Goal: Information Seeking & Learning: Check status

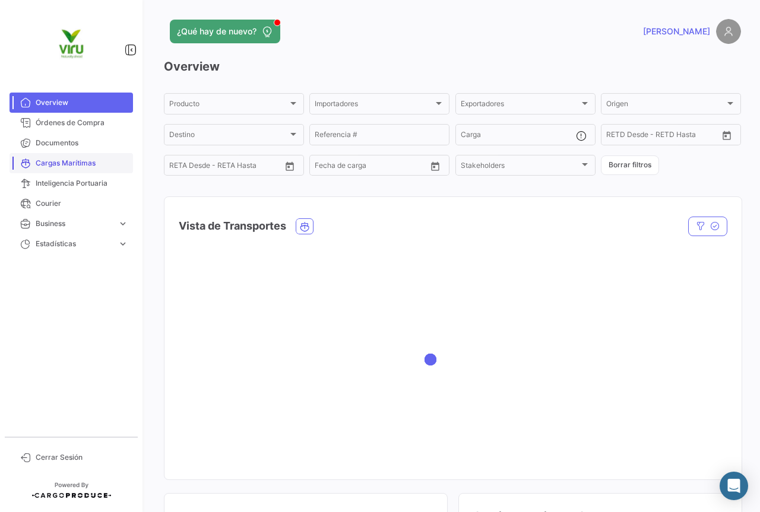
click at [83, 166] on span "Cargas Marítimas" at bounding box center [82, 163] width 93 height 11
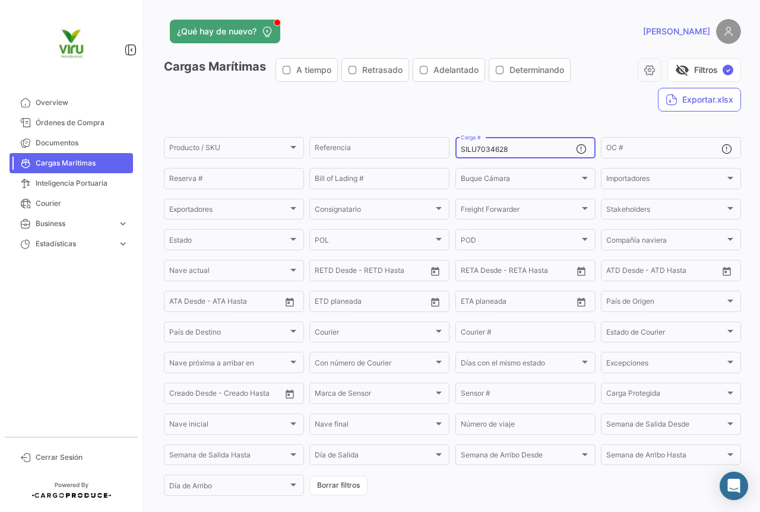
drag, startPoint x: 513, startPoint y: 152, endPoint x: 449, endPoint y: 151, distance: 64.7
click at [449, 151] on form "Producto / SKU Producto / SKU Referencia SILU7034628 Carga # OC # Reserva # Bil…" at bounding box center [452, 316] width 577 height 363
paste input "CGMU6950127 CGMU6976137 CGMU6948686 CGMU6994758 CGMU6969837 CGMU6916565 CGMU701…"
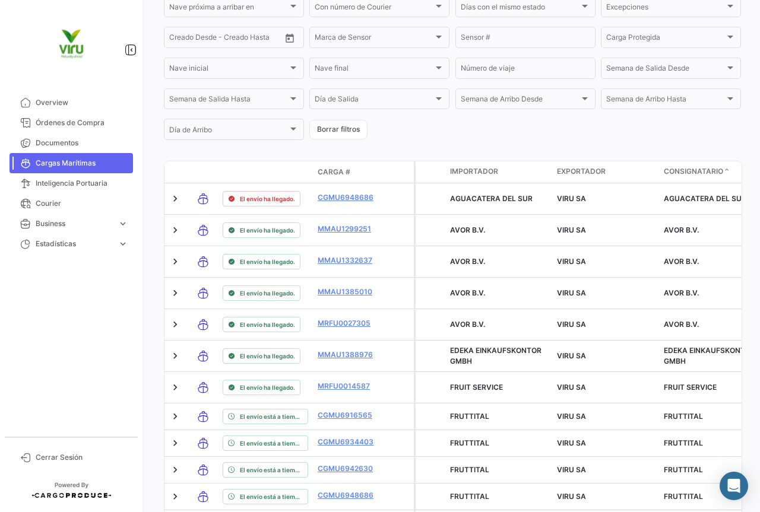
scroll to position [709, 0]
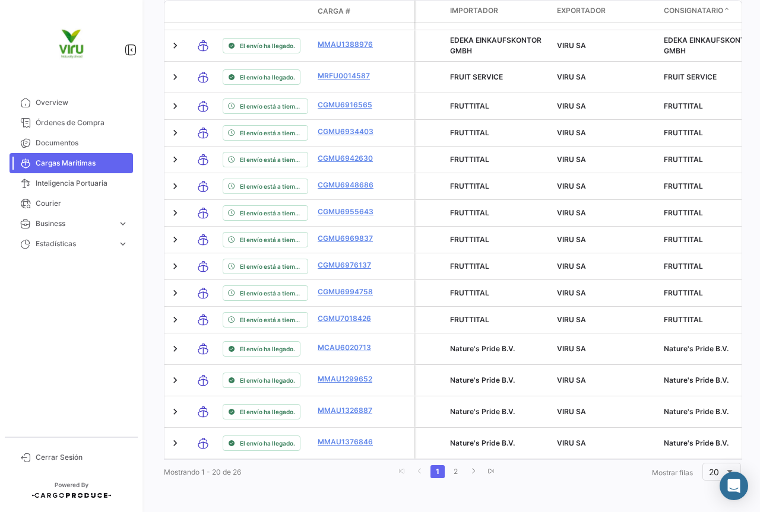
type input "CGMU6950127, CGMU6976137, CGMU6948686, CGMU6994758, CGMU6969837, CGMU6916565, C…"
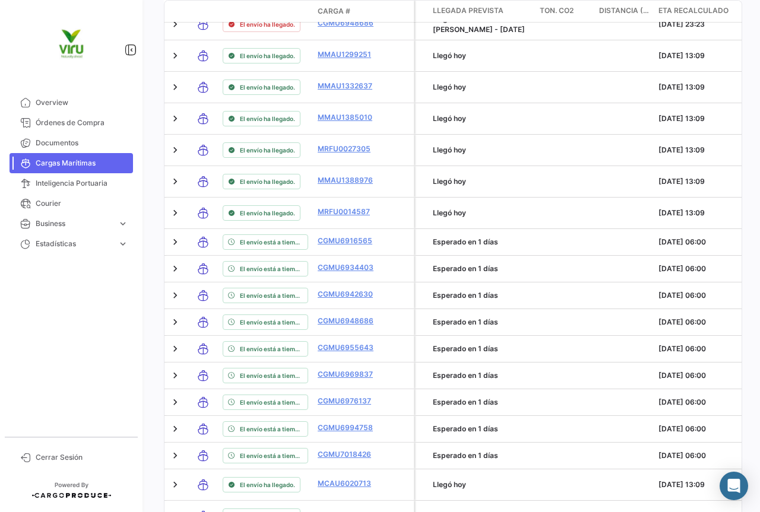
scroll to position [471, 0]
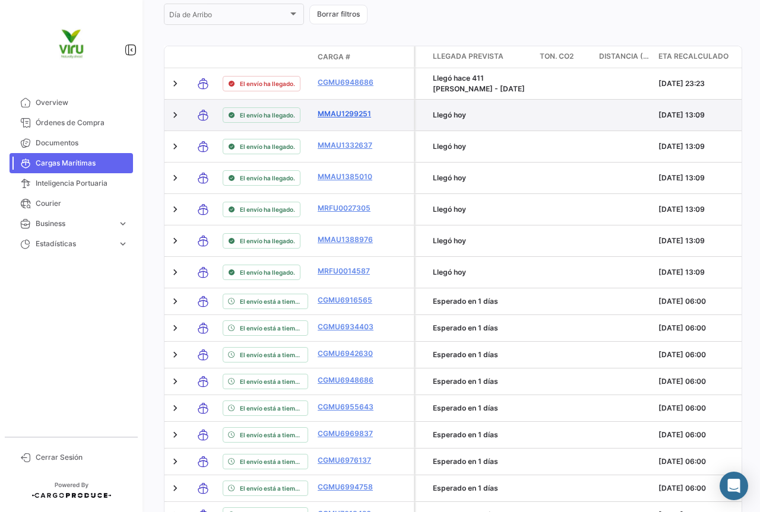
click at [358, 113] on link "MMAU1299251" at bounding box center [348, 114] width 62 height 11
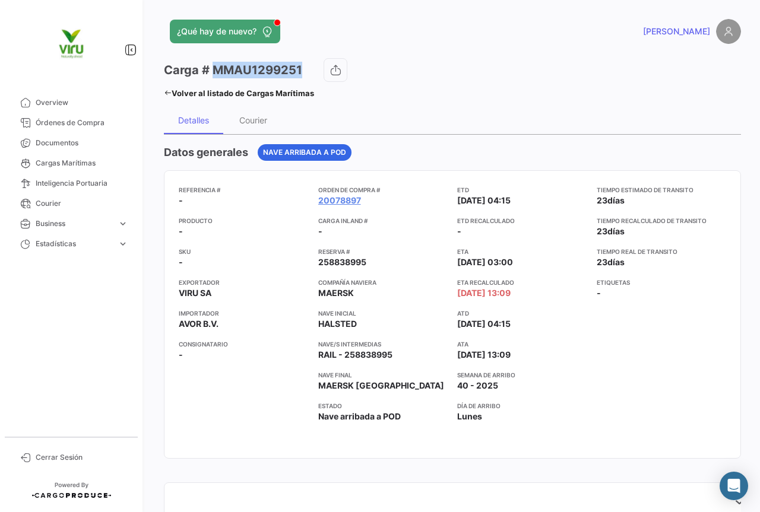
drag, startPoint x: 300, startPoint y: 71, endPoint x: 212, endPoint y: 69, distance: 87.8
click at [212, 69] on h3 "Carga # MMAU1299251" at bounding box center [233, 70] width 138 height 17
copy h3 "MMAU1299251"
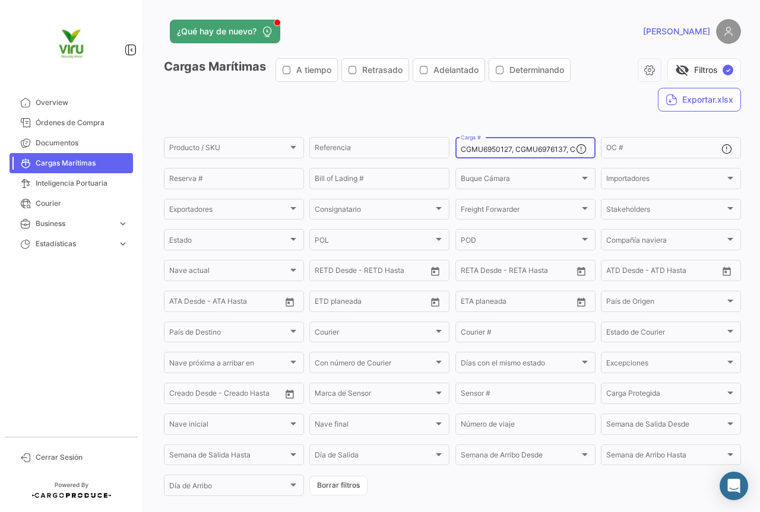
click at [546, 148] on input "CGMU6950127, CGMU6976137, CGMU6948686, CGMU6994758, CGMU6969837, CGMU6916565, C…" at bounding box center [518, 149] width 115 height 8
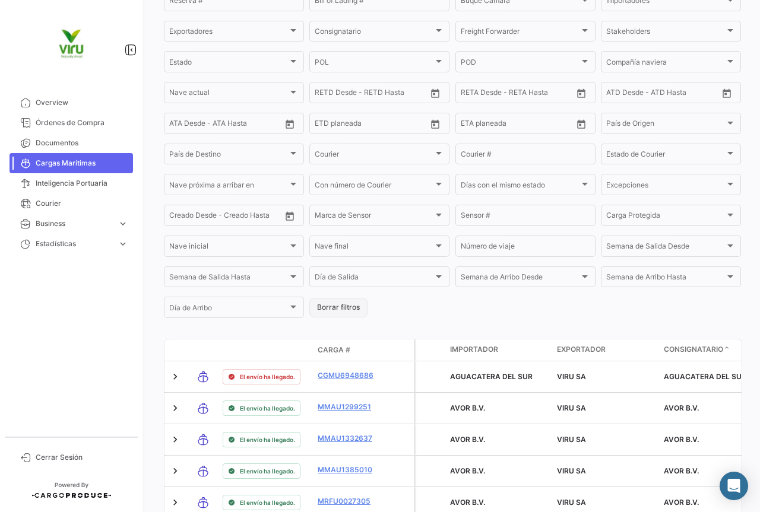
click at [341, 306] on button "Borrar filtros" at bounding box center [338, 308] width 58 height 20
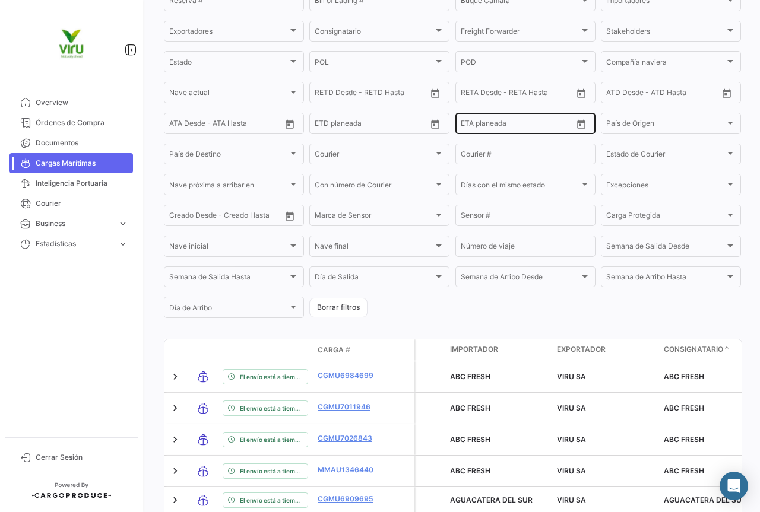
scroll to position [0, 0]
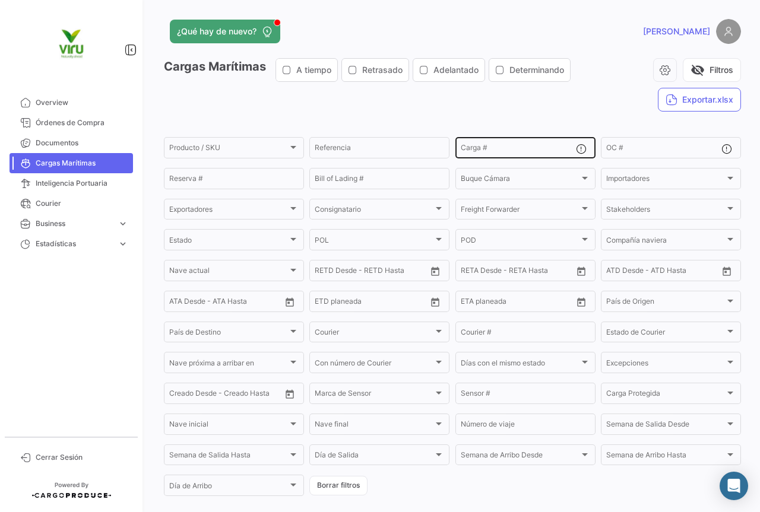
click at [487, 145] on div "Carga #" at bounding box center [518, 146] width 115 height 23
paste input "CGMU6950127"
type input "CGMU6950127"
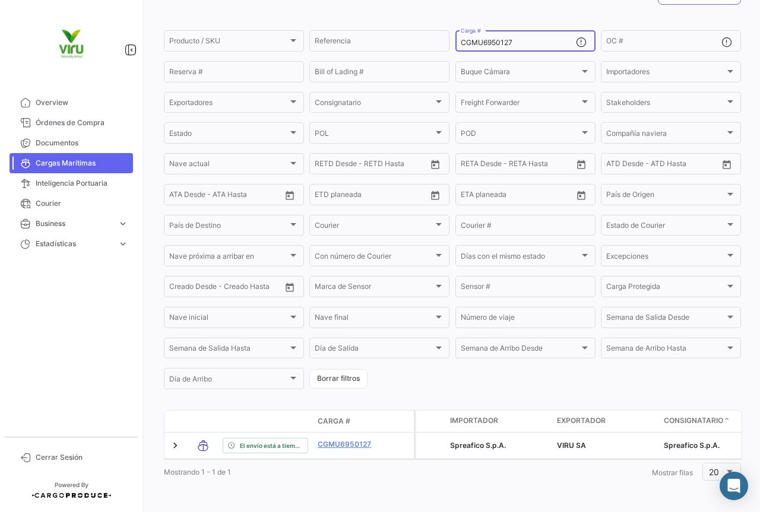
scroll to position [120, 0]
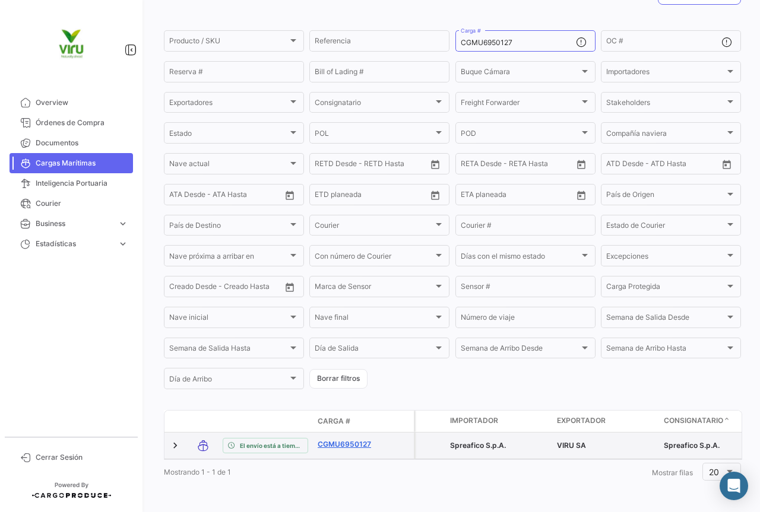
click at [352, 439] on link "CGMU6950127" at bounding box center [348, 444] width 62 height 11
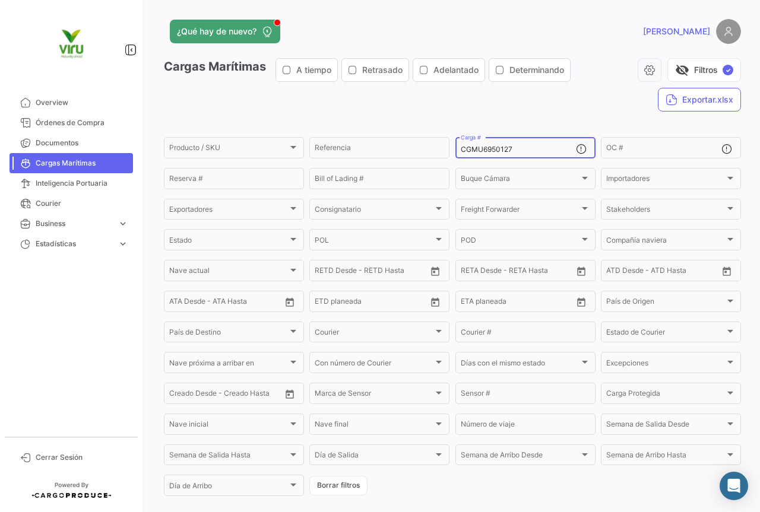
drag, startPoint x: 541, startPoint y: 149, endPoint x: 458, endPoint y: 147, distance: 83.1
click at [461, 147] on input "CGMU6950127" at bounding box center [518, 149] width 115 height 8
paste input "7613"
type input "CGMU6976137"
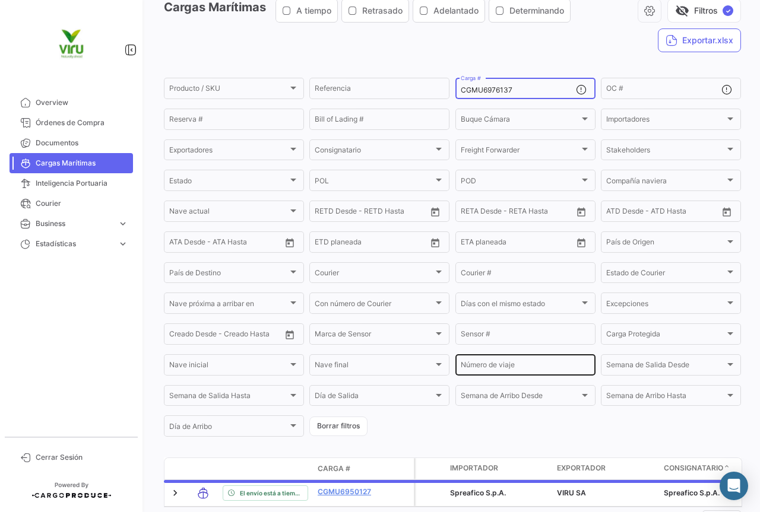
scroll to position [119, 0]
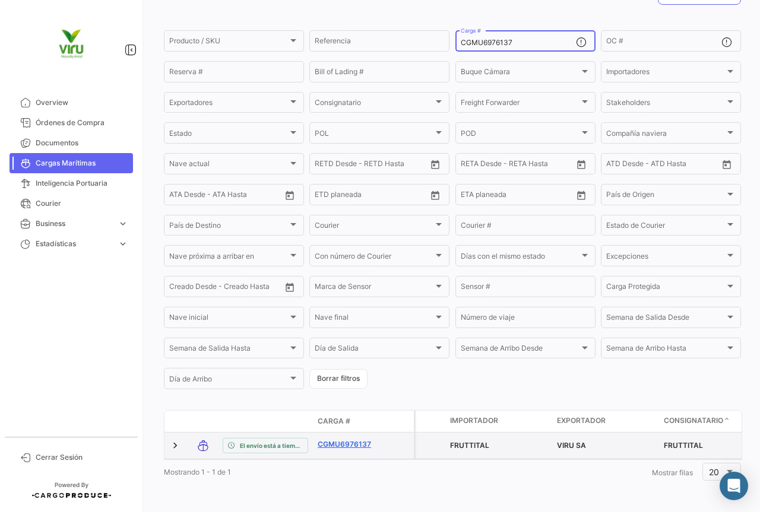
click at [353, 439] on link "CGMU6976137" at bounding box center [348, 444] width 62 height 11
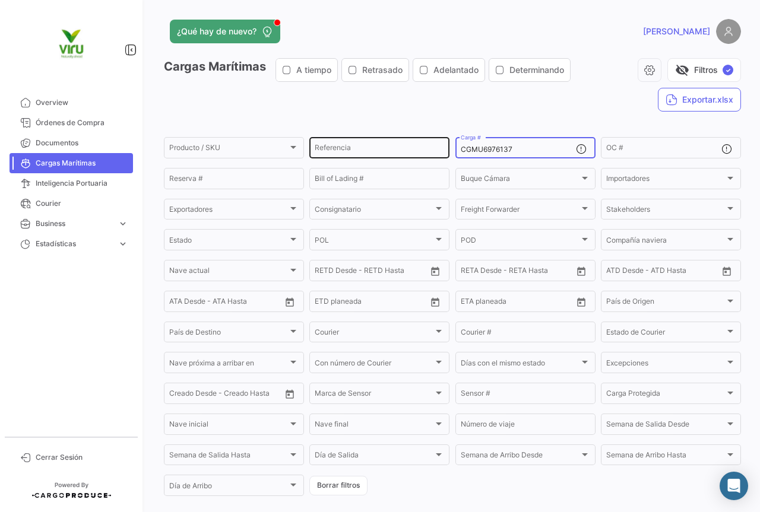
drag, startPoint x: 532, startPoint y: 150, endPoint x: 446, endPoint y: 145, distance: 85.6
click at [0, 0] on div "Producto / SKU Producto / SKU Referencia CGMU6976137 Carga # OC # Reserva # Bil…" at bounding box center [0, 0] width 0 height 0
paste input "48686"
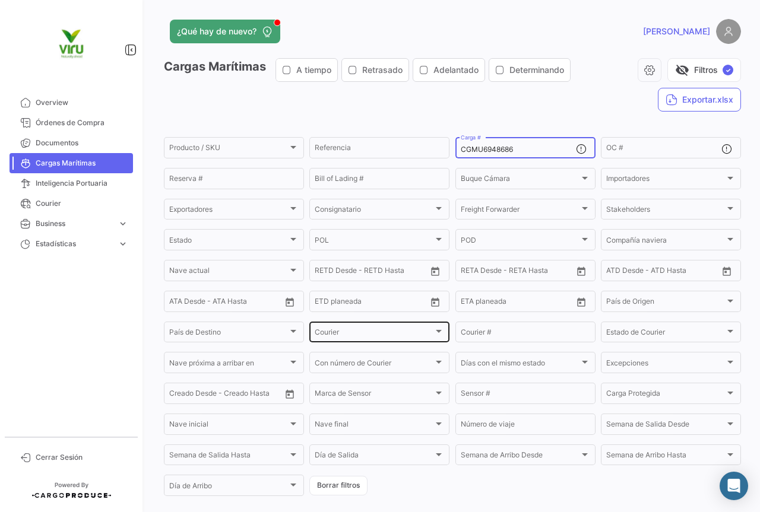
scroll to position [119, 0]
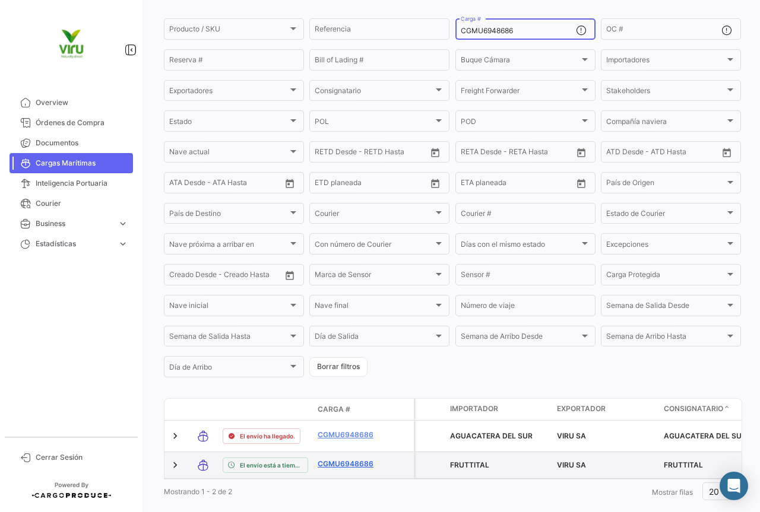
type input "CGMU6948686"
click at [357, 464] on link "CGMU6948686" at bounding box center [348, 464] width 62 height 11
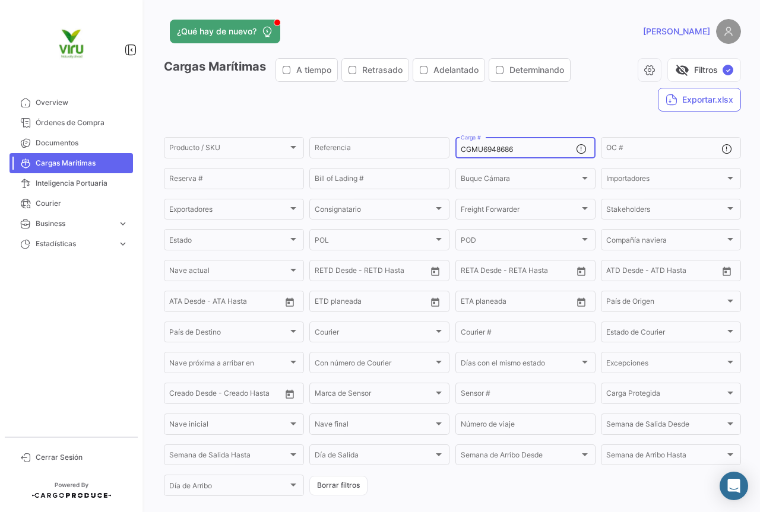
click at [525, 156] on div "CGMU6948686 Carga #" at bounding box center [518, 146] width 115 height 23
drag, startPoint x: 523, startPoint y: 151, endPoint x: 445, endPoint y: 145, distance: 78.5
click at [0, 0] on div "Producto / SKU Producto / SKU Referencia CGMU6948686 Carga # OC # Reserva # Bil…" at bounding box center [0, 0] width 0 height 0
paste input "94758"
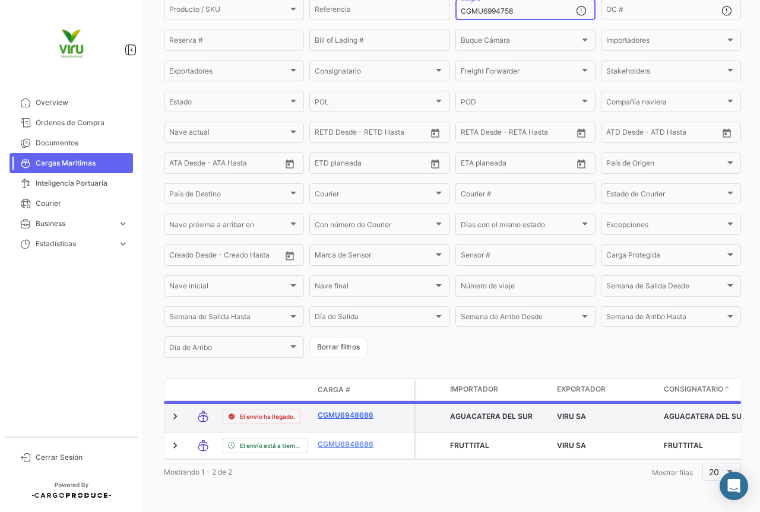
scroll to position [116, 0]
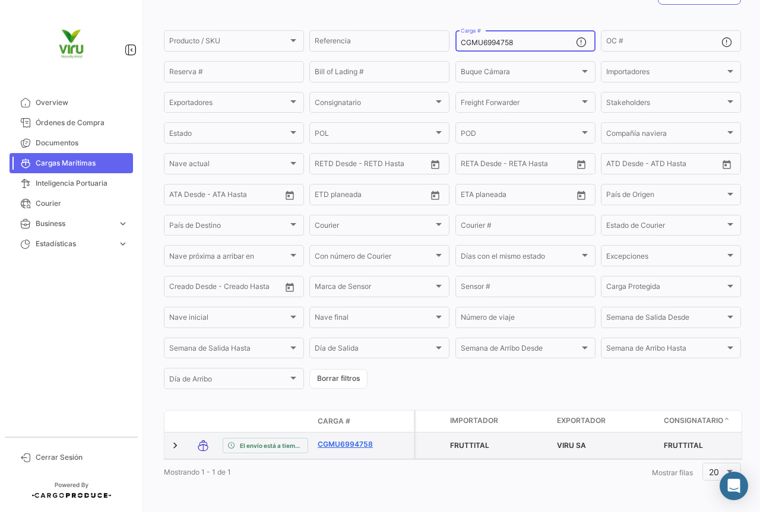
type input "CGMU6994758"
click at [338, 439] on link "CGMU6994758" at bounding box center [348, 444] width 62 height 11
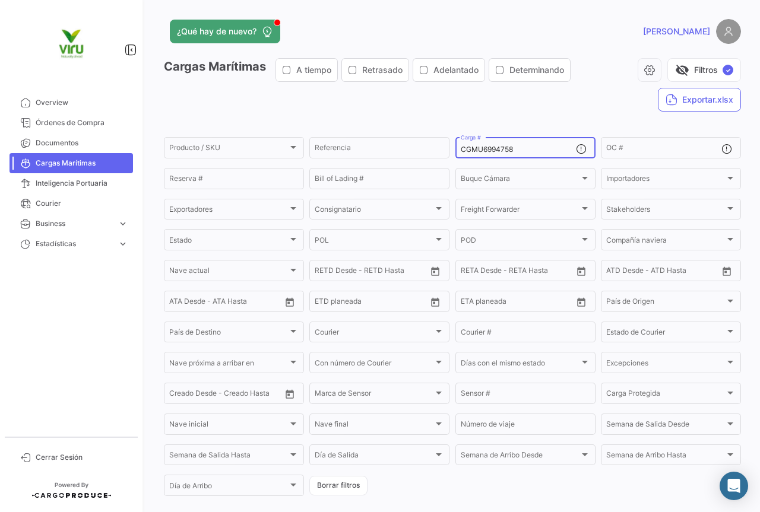
drag, startPoint x: 531, startPoint y: 154, endPoint x: 451, endPoint y: 143, distance: 80.2
click at [451, 143] on form "Producto / SKU Producto / SKU Referencia CGMU6994758 Carga # OC # Reserva # Bil…" at bounding box center [452, 316] width 577 height 363
paste input "69837"
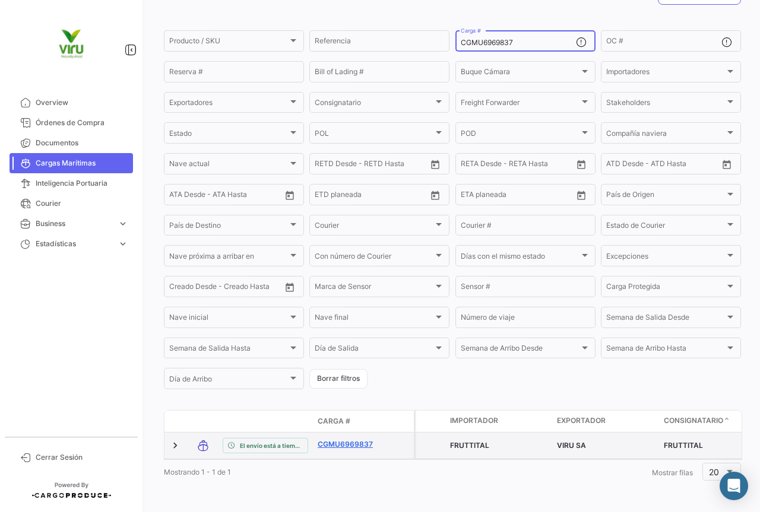
type input "CGMU6969837"
click at [340, 439] on link "CGMU6969837" at bounding box center [348, 444] width 62 height 11
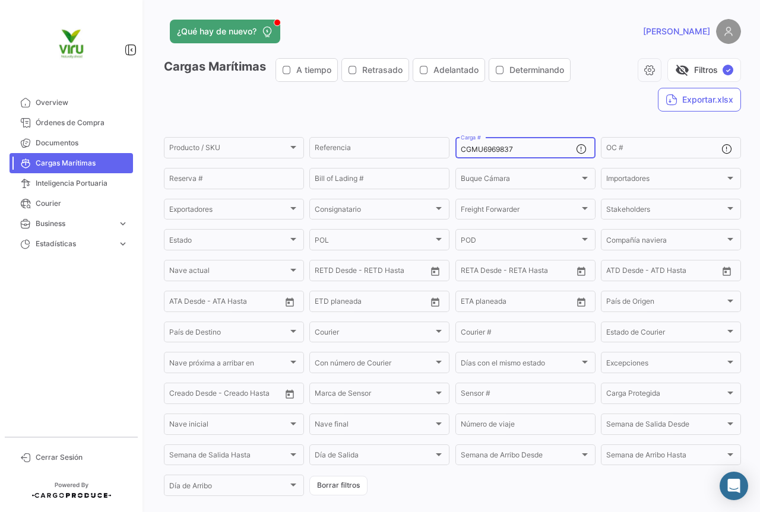
drag, startPoint x: 522, startPoint y: 151, endPoint x: 459, endPoint y: 146, distance: 62.5
click at [461, 146] on input "CGMU6969837" at bounding box center [518, 149] width 115 height 8
paste input "16565"
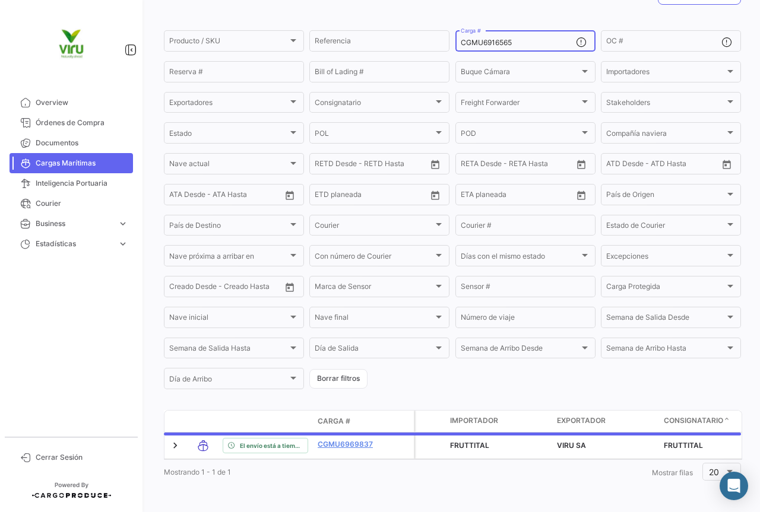
scroll to position [61, 0]
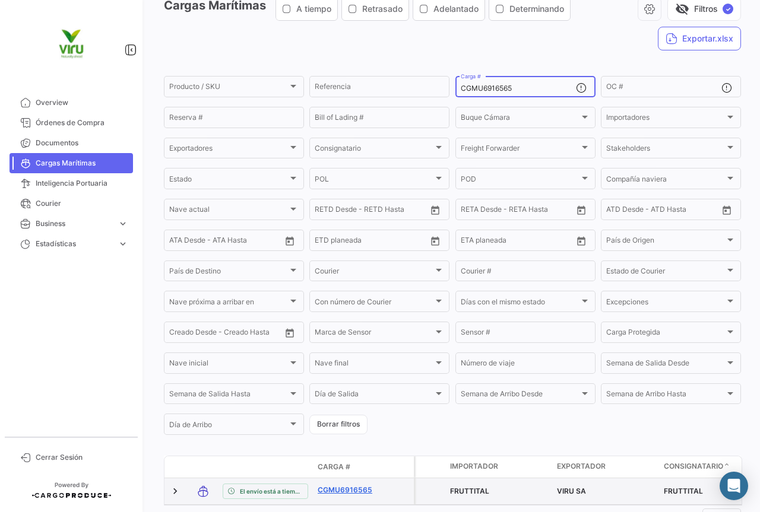
type input "CGMU6916565"
click at [345, 496] on link "CGMU6916565" at bounding box center [348, 490] width 62 height 11
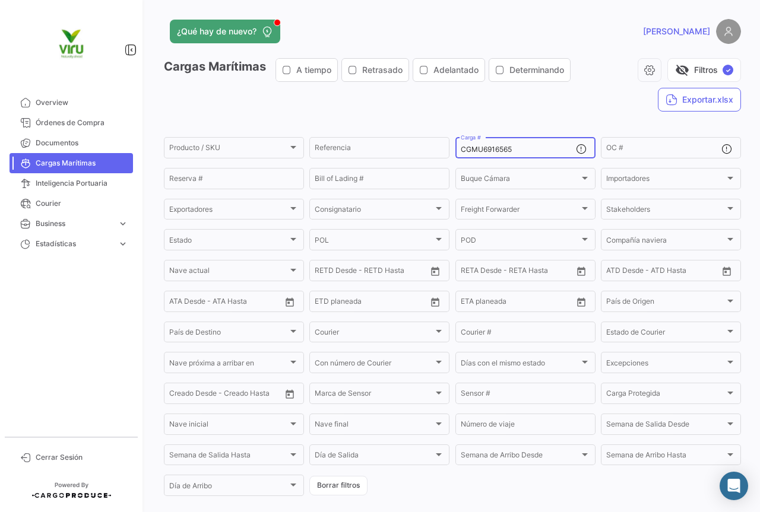
drag, startPoint x: 535, startPoint y: 149, endPoint x: 452, endPoint y: 140, distance: 83.6
click at [455, 140] on div "CGMU6916565 Carga #" at bounding box center [525, 146] width 140 height 23
paste input "7018426"
type input "CGMU7018426"
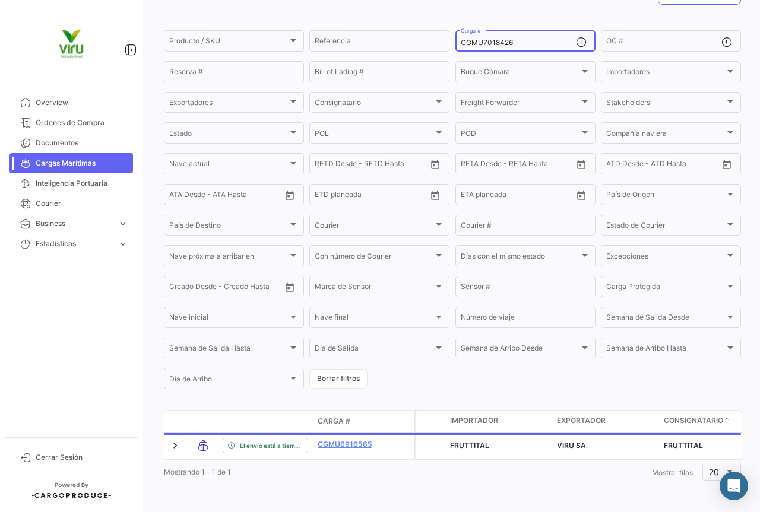
scroll to position [116, 0]
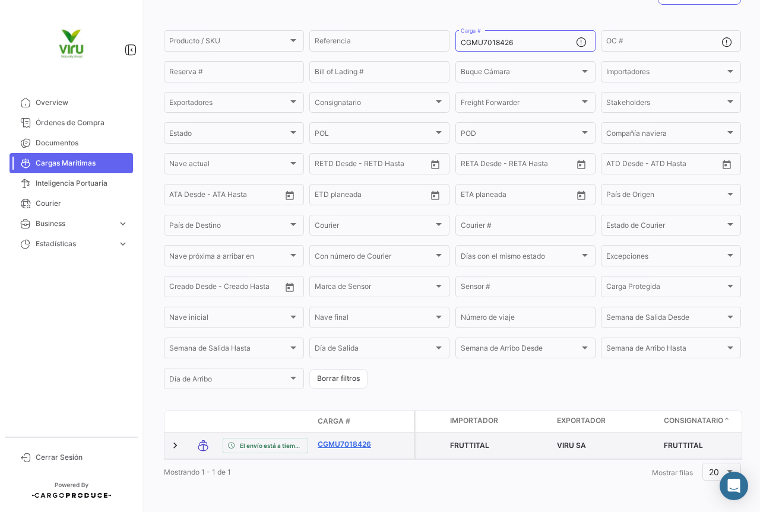
click at [360, 439] on link "CGMU7018426" at bounding box center [348, 444] width 62 height 11
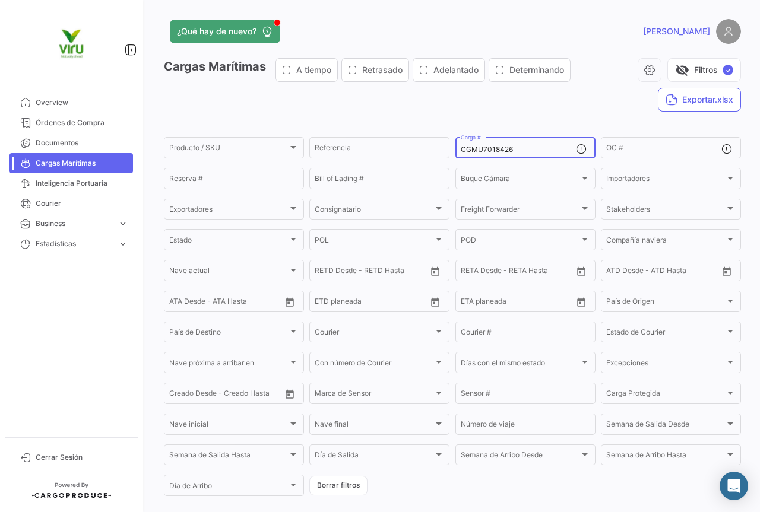
drag, startPoint x: 526, startPoint y: 147, endPoint x: 457, endPoint y: 148, distance: 69.4
click at [461, 148] on input "CGMU7018426" at bounding box center [518, 149] width 115 height 8
paste input "6934403"
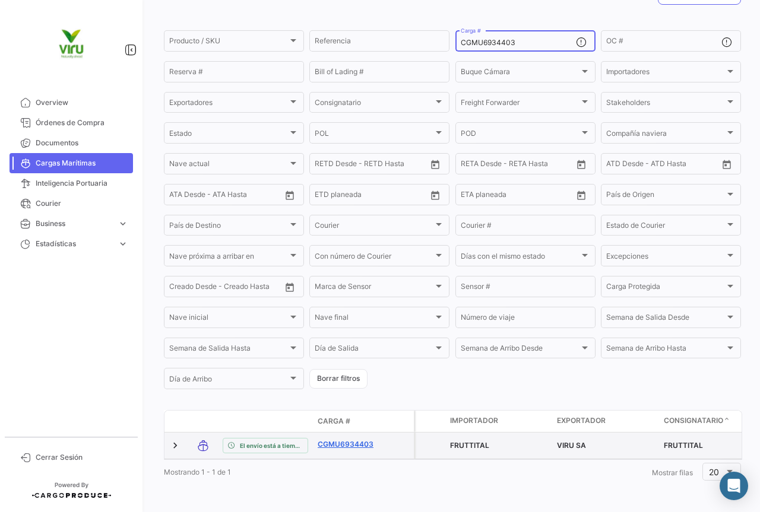
type input "CGMU6934403"
click at [356, 439] on link "CGMU6934403" at bounding box center [348, 444] width 62 height 11
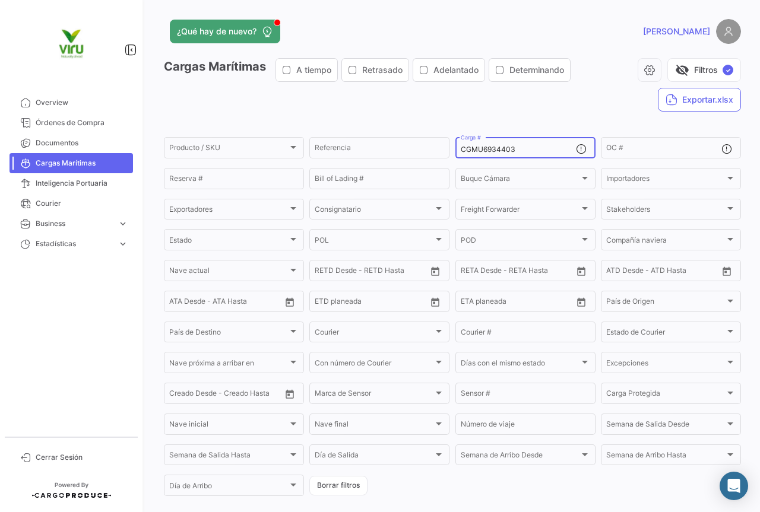
drag, startPoint x: 531, startPoint y: 150, endPoint x: 460, endPoint y: 150, distance: 70.6
click at [461, 150] on input "CGMU6934403" at bounding box center [518, 149] width 115 height 8
paste input "42630"
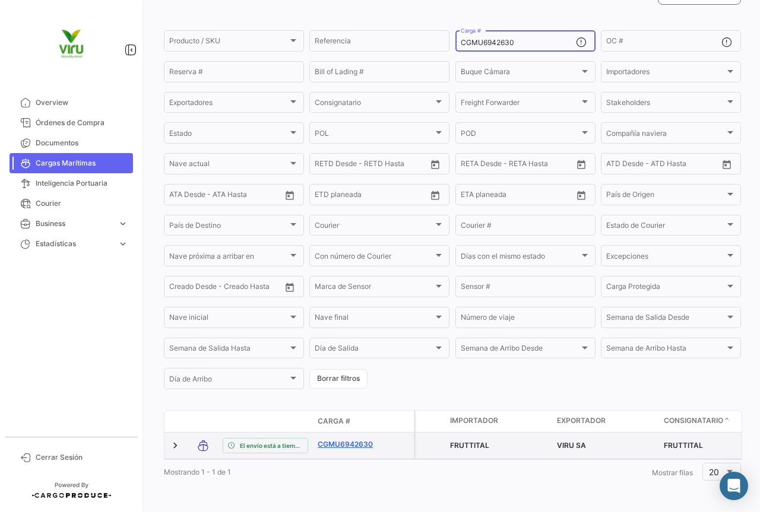
type input "CGMU6942630"
click at [363, 439] on link "CGMU6942630" at bounding box center [348, 444] width 62 height 11
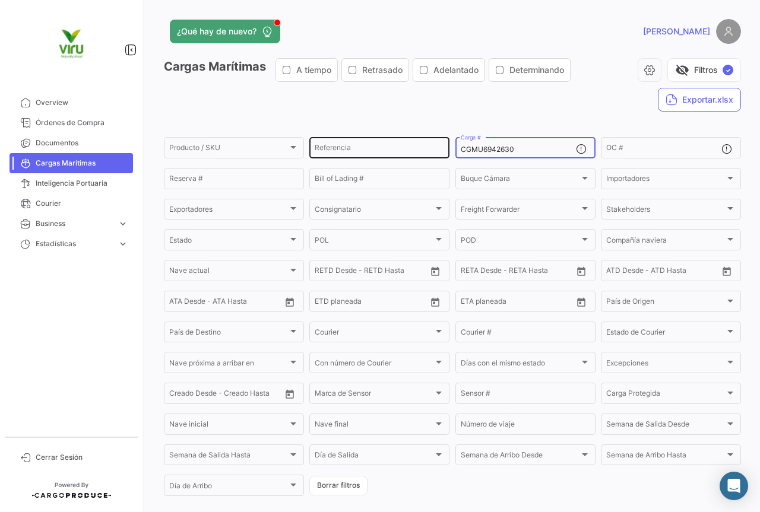
drag, startPoint x: 521, startPoint y: 151, endPoint x: 445, endPoint y: 145, distance: 76.2
click at [0, 0] on div "Producto / SKU Producto / SKU Referencia CGMU6942630 Carga # OC # Reserva # Bil…" at bounding box center [0, 0] width 0 height 0
paste input "63926"
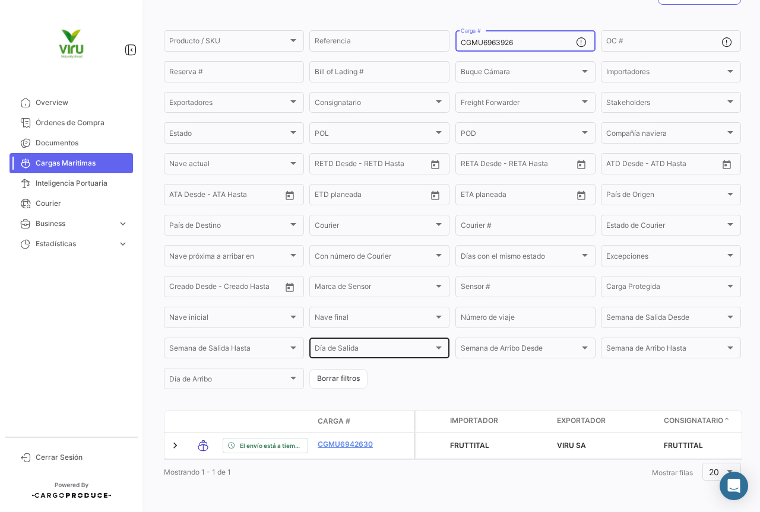
scroll to position [120, 0]
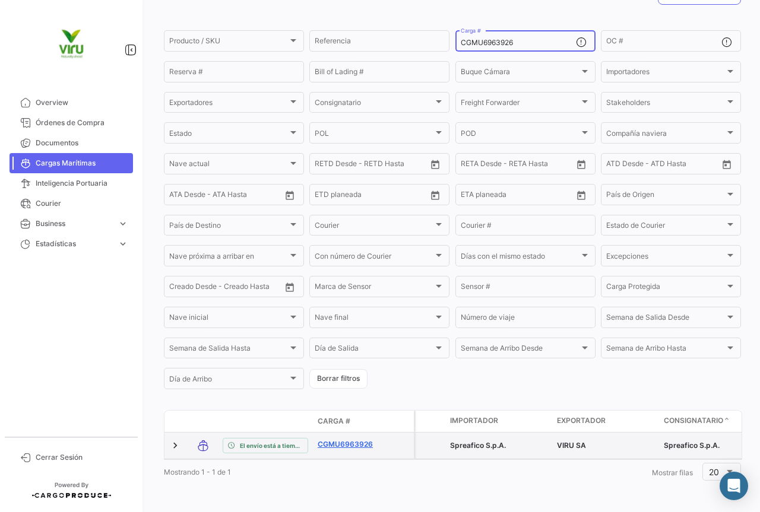
type input "CGMU6963926"
click at [350, 439] on link "CGMU6963926" at bounding box center [348, 444] width 62 height 11
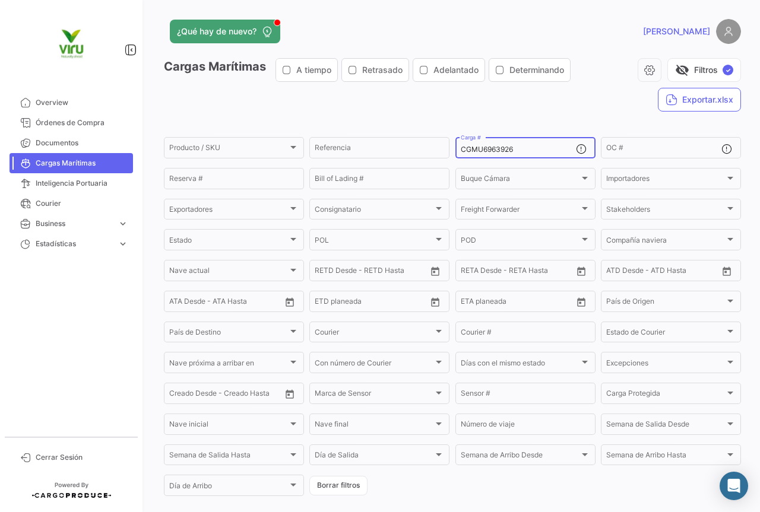
drag, startPoint x: 550, startPoint y: 147, endPoint x: 452, endPoint y: 141, distance: 98.1
click at [455, 141] on div "CGMU6963926 Carga #" at bounding box center [525, 146] width 140 height 23
paste input "MMAU1412795"
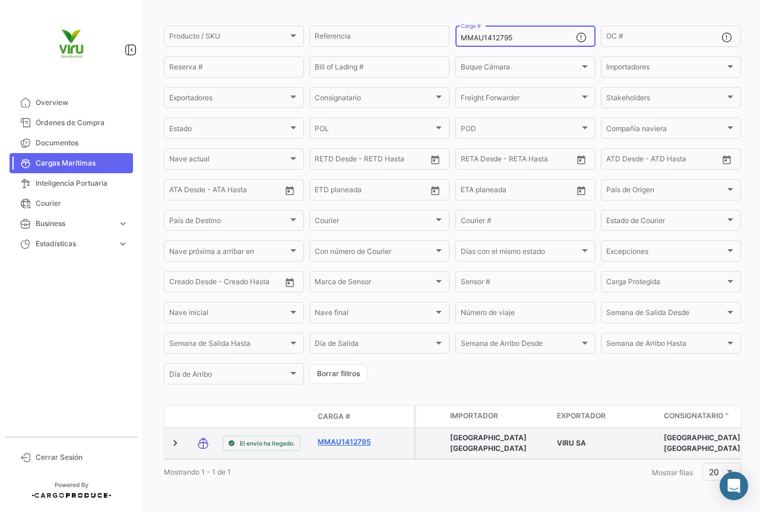
type input "MMAU1412795"
click at [350, 437] on link "MMAU1412795" at bounding box center [348, 442] width 62 height 11
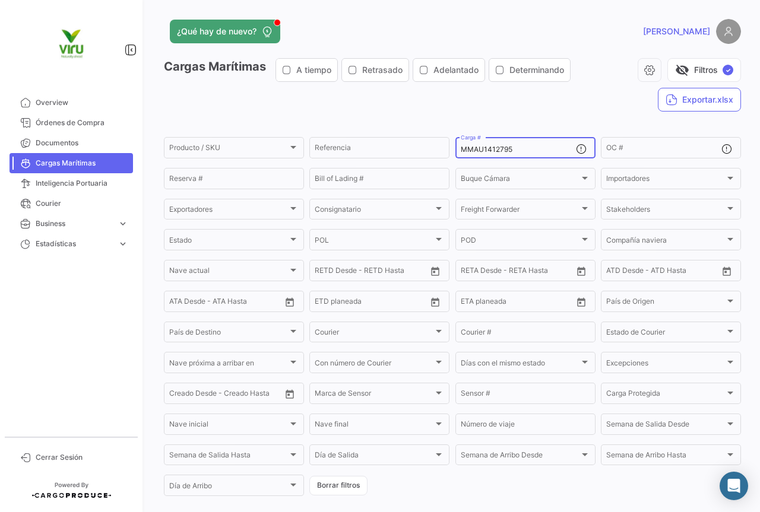
drag, startPoint x: 517, startPoint y: 153, endPoint x: 452, endPoint y: 144, distance: 65.2
click at [455, 144] on div "MMAU1412795 Carga #" at bounding box center [525, 146] width 140 height 23
paste input "CGMU6955643"
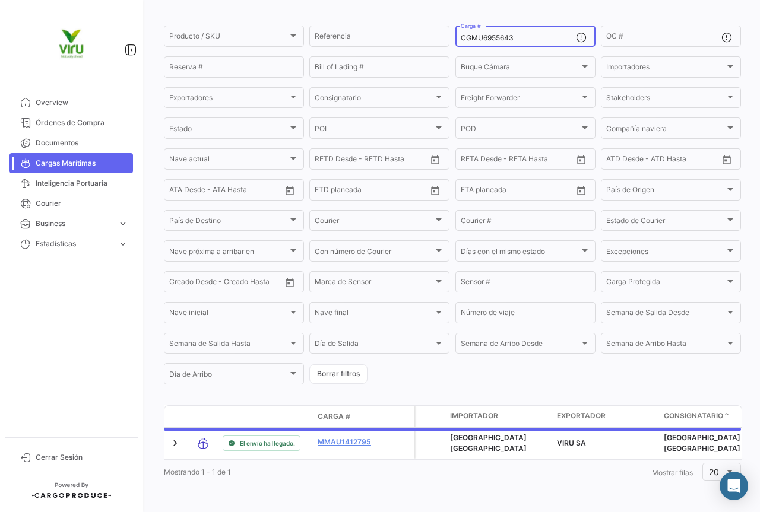
scroll to position [120, 0]
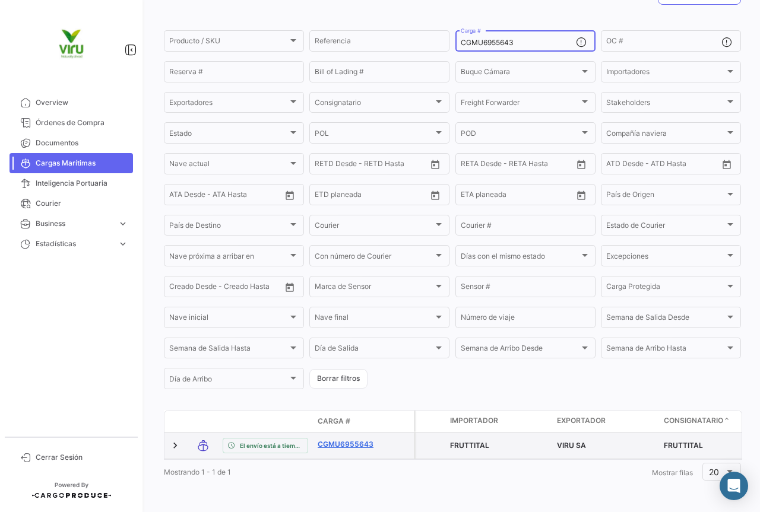
type input "CGMU6955643"
click at [358, 439] on link "CGMU6955643" at bounding box center [348, 444] width 62 height 11
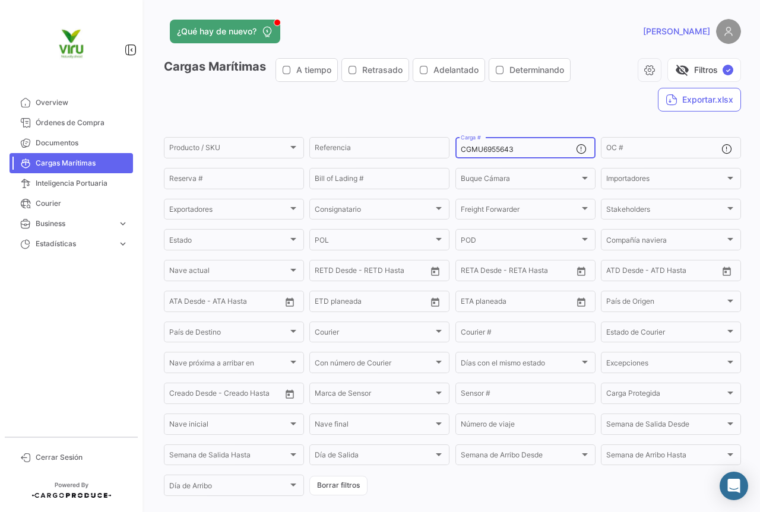
drag, startPoint x: 523, startPoint y: 153, endPoint x: 450, endPoint y: 148, distance: 73.1
click at [450, 148] on form "Producto / SKU Producto / SKU Referencia CGMU6955643 Carga # OC # Reserva # Bil…" at bounding box center [452, 316] width 577 height 363
paste input "MMAU1360290"
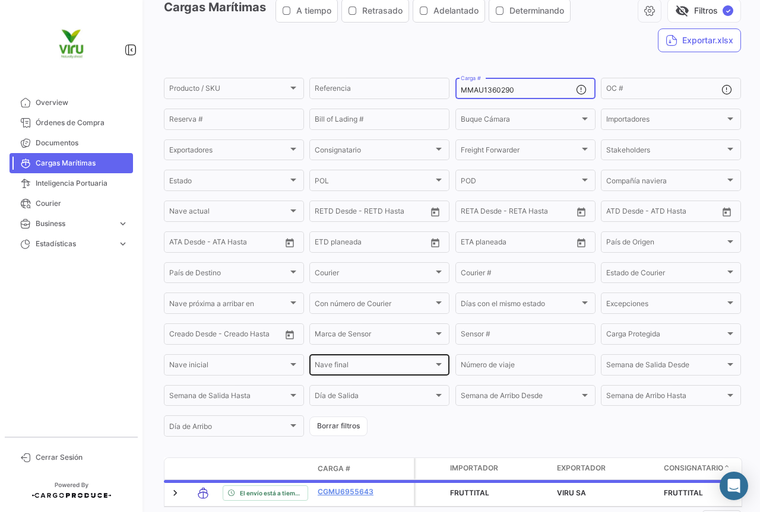
scroll to position [119, 0]
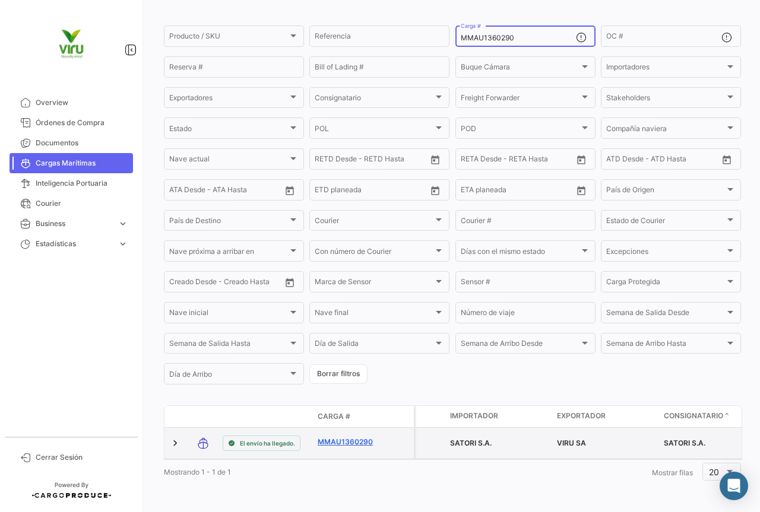
type input "MMAU1360290"
click at [349, 437] on link "MMAU1360290" at bounding box center [348, 442] width 62 height 11
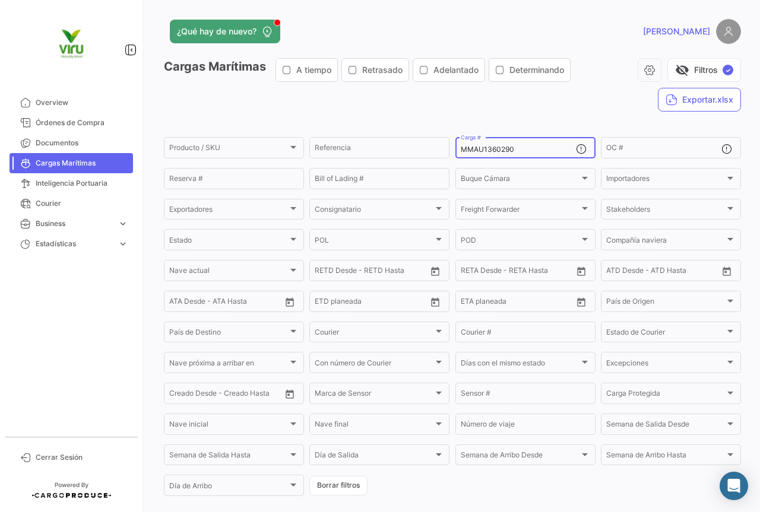
drag, startPoint x: 517, startPoint y: 146, endPoint x: 459, endPoint y: 146, distance: 57.6
click at [461, 146] on input "MMAU1360290" at bounding box center [518, 149] width 115 height 8
paste input "CAU6020713"
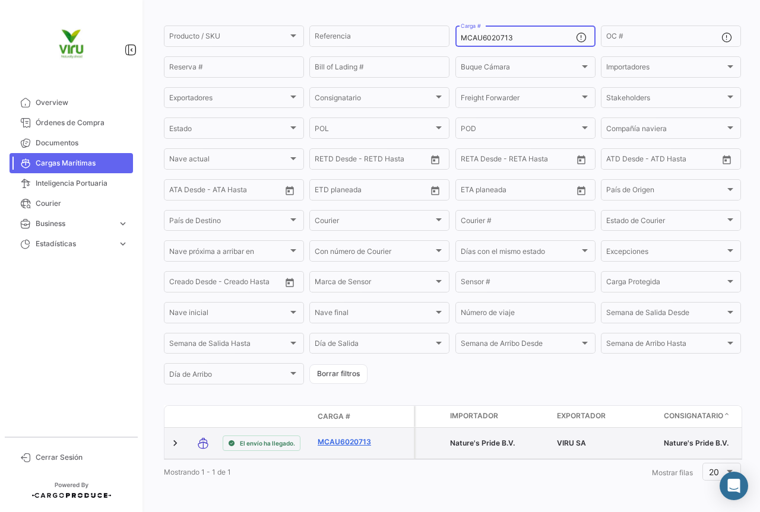
type input "MCAU6020713"
click at [357, 437] on link "MCAU6020713" at bounding box center [348, 442] width 62 height 11
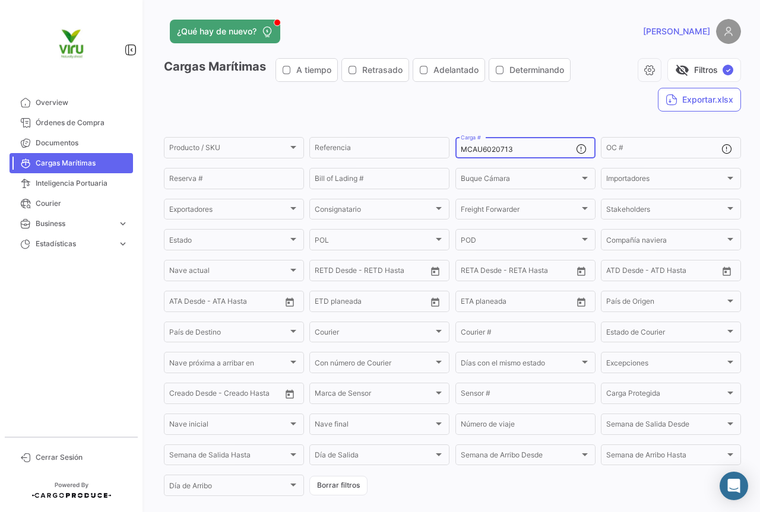
drag, startPoint x: 533, startPoint y: 149, endPoint x: 457, endPoint y: 153, distance: 76.0
click at [461, 153] on input "MCAU6020713" at bounding box center [518, 149] width 115 height 8
paste input "RFU0027305"
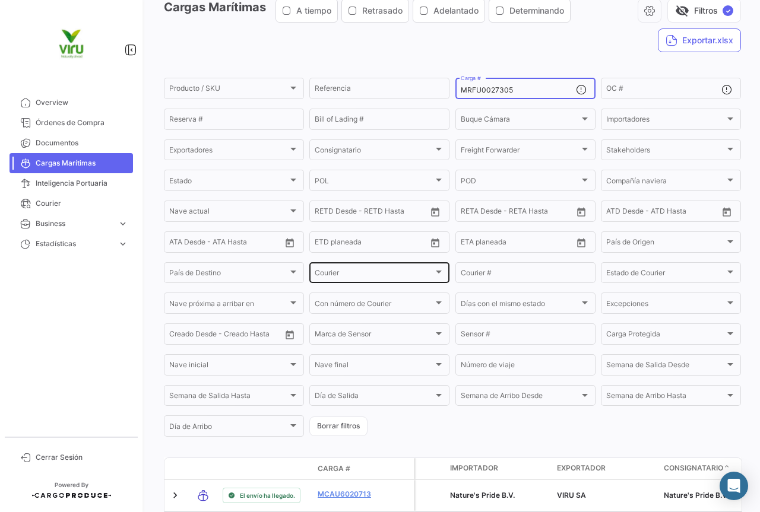
scroll to position [119, 0]
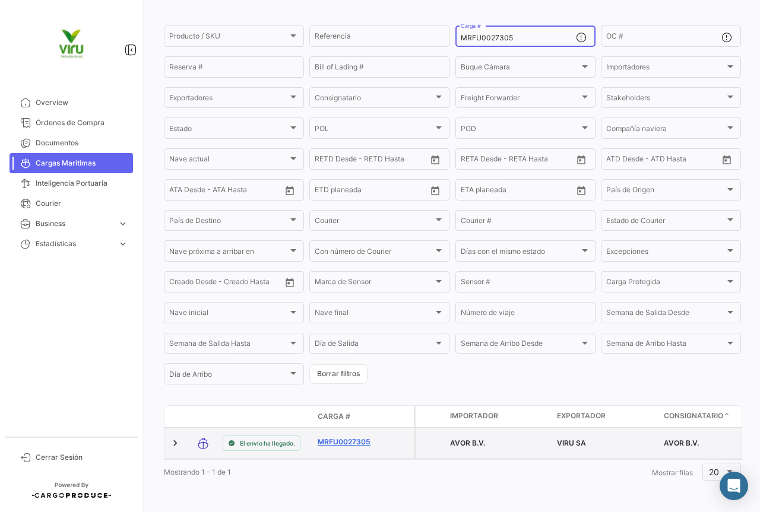
type input "MRFU0027305"
click at [343, 437] on link "MRFU0027305" at bounding box center [348, 442] width 62 height 11
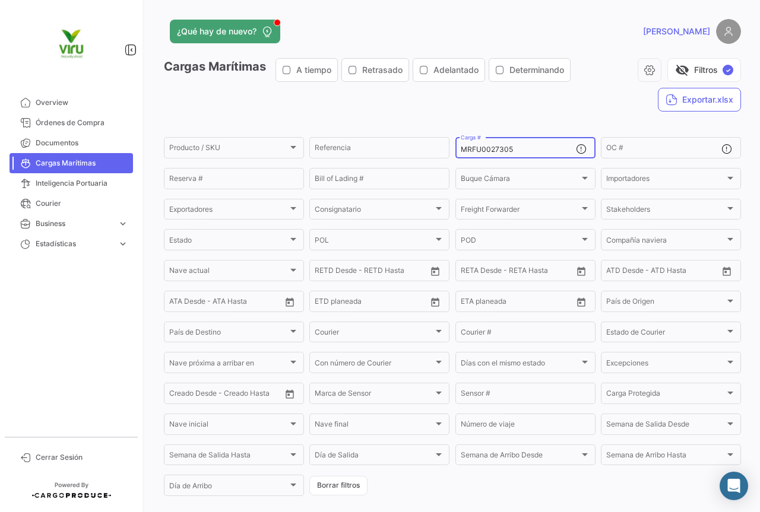
drag, startPoint x: 521, startPoint y: 151, endPoint x: 455, endPoint y: 151, distance: 65.9
click at [455, 151] on div "MRFU0027305 Carga #" at bounding box center [525, 146] width 140 height 23
paste input "MAU1299251"
type input "MMAU1299251"
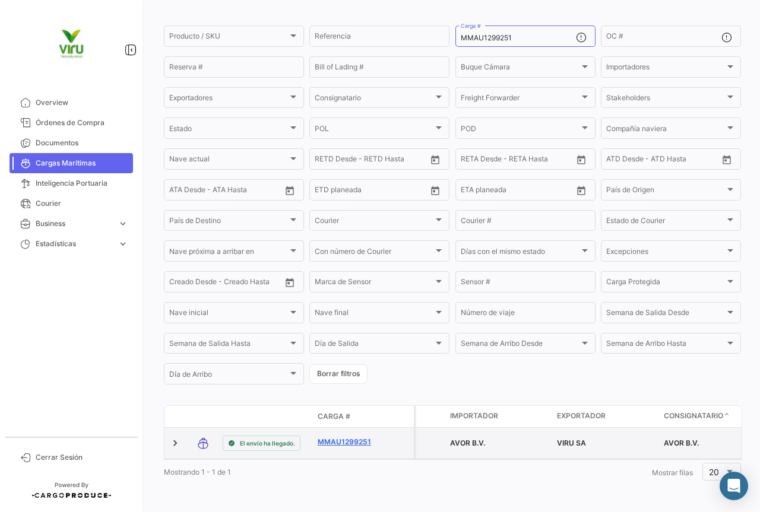
click at [353, 437] on link "MMAU1299251" at bounding box center [348, 442] width 62 height 11
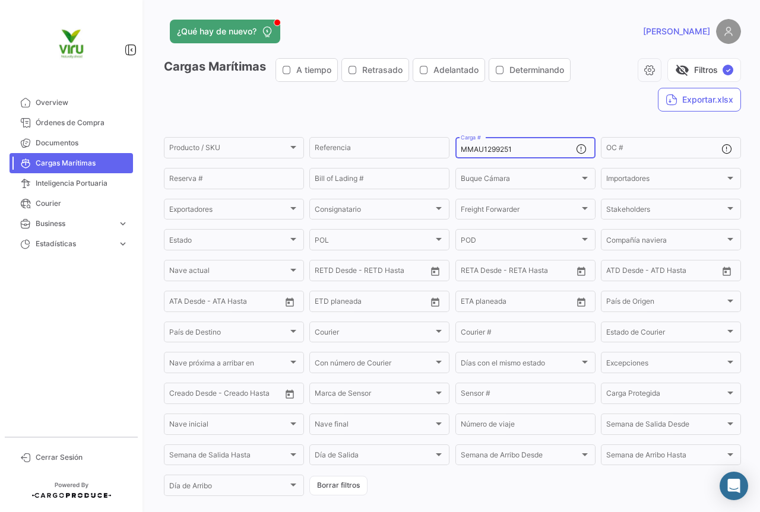
drag, startPoint x: 530, startPoint y: 150, endPoint x: 452, endPoint y: 148, distance: 77.8
click at [455, 148] on div "MMAU1299251 Carga #" at bounding box center [525, 146] width 140 height 23
paste input "385010"
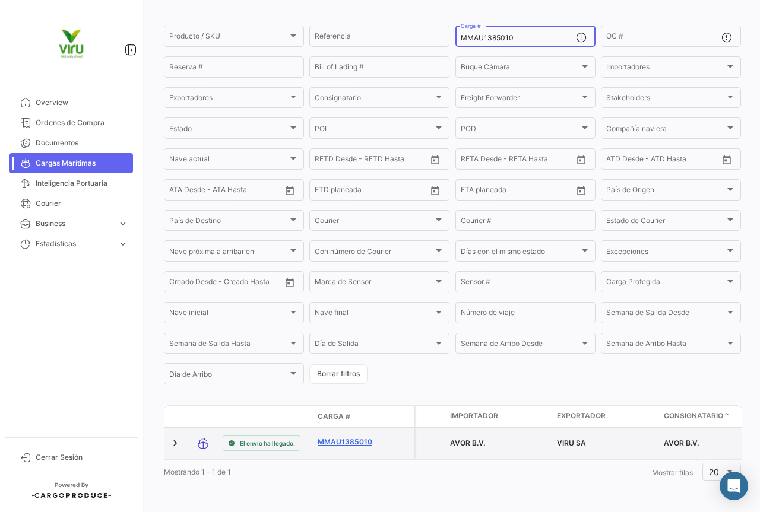
type input "MMAU1385010"
click at [347, 437] on link "MMAU1385010" at bounding box center [348, 442] width 62 height 11
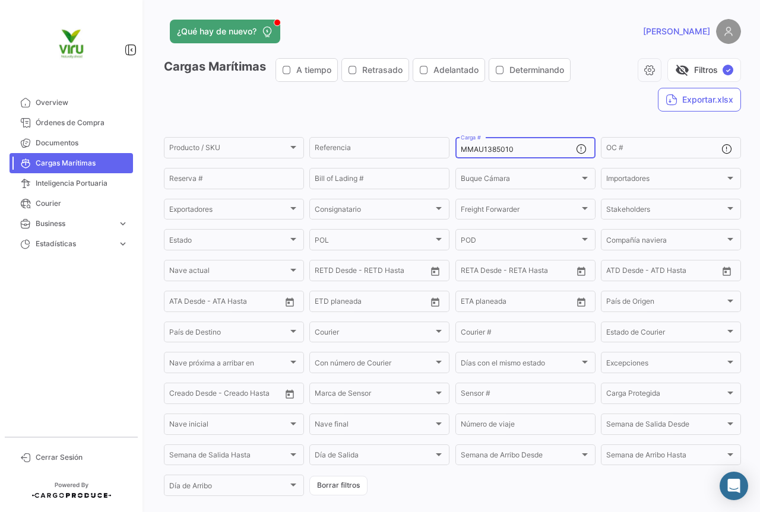
drag, startPoint x: 523, startPoint y: 150, endPoint x: 458, endPoint y: 149, distance: 65.3
click at [461, 149] on input "MMAU1385010" at bounding box center [518, 149] width 115 height 8
paste input "RFU0014587"
type input "MRFU0014587"
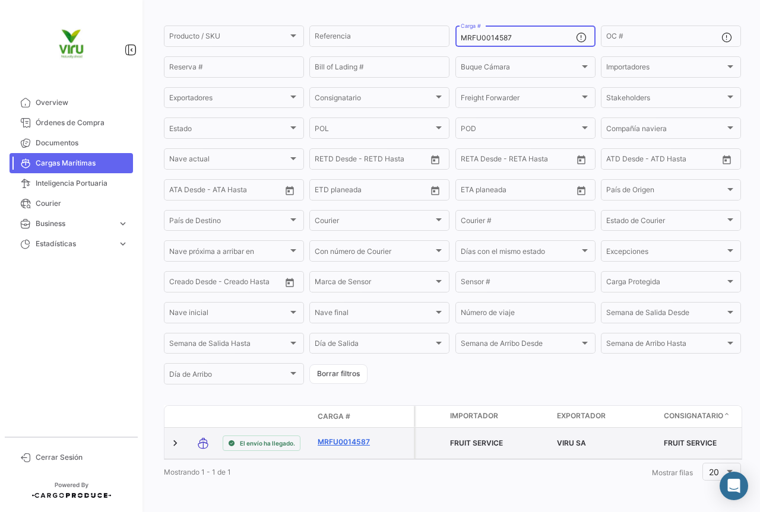
click at [358, 437] on link "MRFU0014587" at bounding box center [348, 442] width 62 height 11
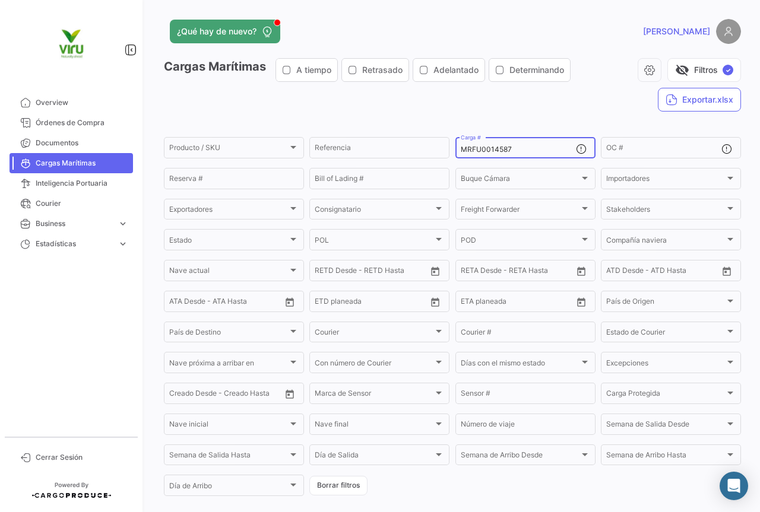
drag, startPoint x: 520, startPoint y: 150, endPoint x: 452, endPoint y: 150, distance: 68.2
click at [455, 150] on div "MRFU0014587 Carga #" at bounding box center [525, 146] width 140 height 23
paste input "MAU1388976"
type input "MMAU1388976"
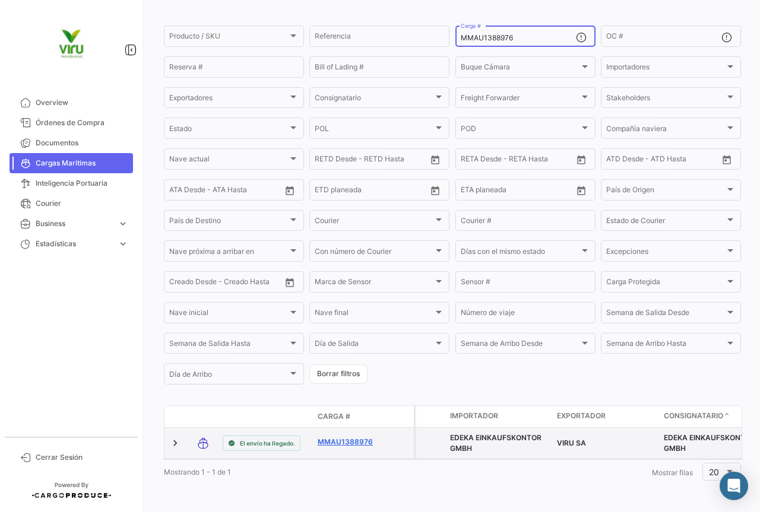
click at [341, 437] on link "MMAU1388976" at bounding box center [348, 442] width 62 height 11
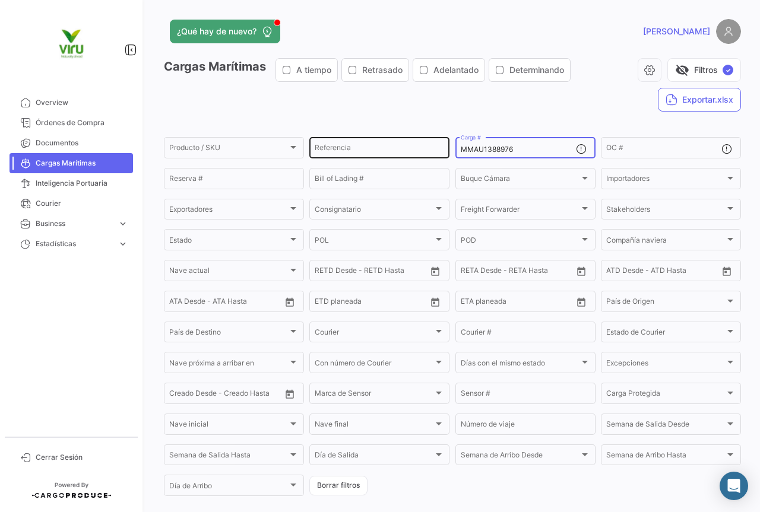
drag, startPoint x: 532, startPoint y: 151, endPoint x: 445, endPoint y: 147, distance: 86.7
click at [0, 0] on div "Producto / SKU Producto / SKU Referencia MMAU1388976 Carga # OC # Reserva # Bil…" at bounding box center [0, 0] width 0 height 0
paste input "4498"
type input "MMAU1384498"
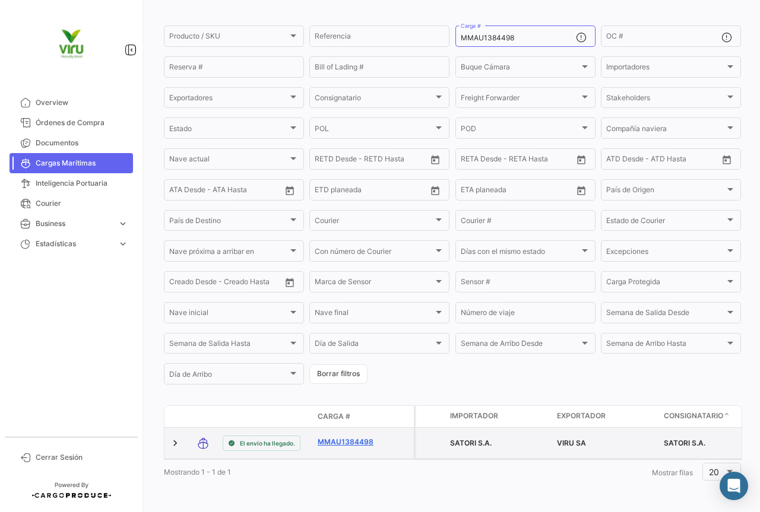
click at [348, 437] on link "MMAU1384498" at bounding box center [348, 442] width 62 height 11
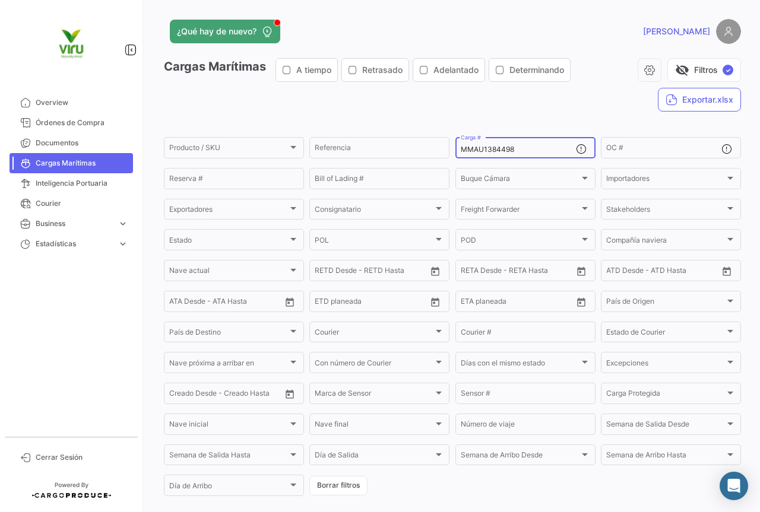
drag, startPoint x: 531, startPoint y: 149, endPoint x: 455, endPoint y: 150, distance: 75.4
click at [455, 150] on div "MMAU1384498 Carga #" at bounding box center [525, 146] width 140 height 23
paste input "26887"
type input "MMAU1326887"
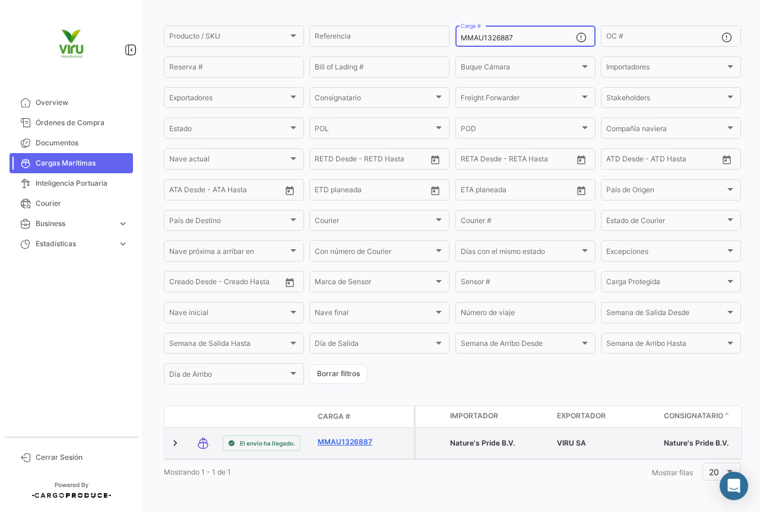
click at [354, 437] on link "MMAU1326887" at bounding box center [348, 442] width 62 height 11
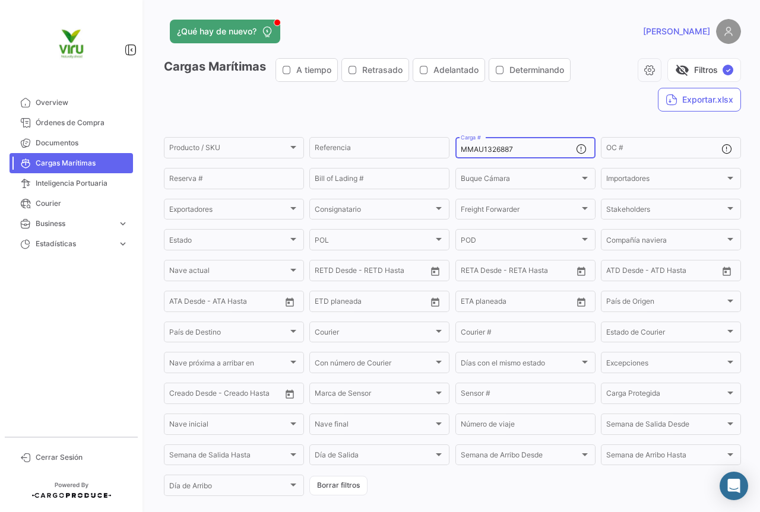
drag, startPoint x: 528, startPoint y: 150, endPoint x: 456, endPoint y: 146, distance: 71.3
click at [456, 146] on div "MMAU1326887 Carga #" at bounding box center [525, 146] width 140 height 23
paste input "299652"
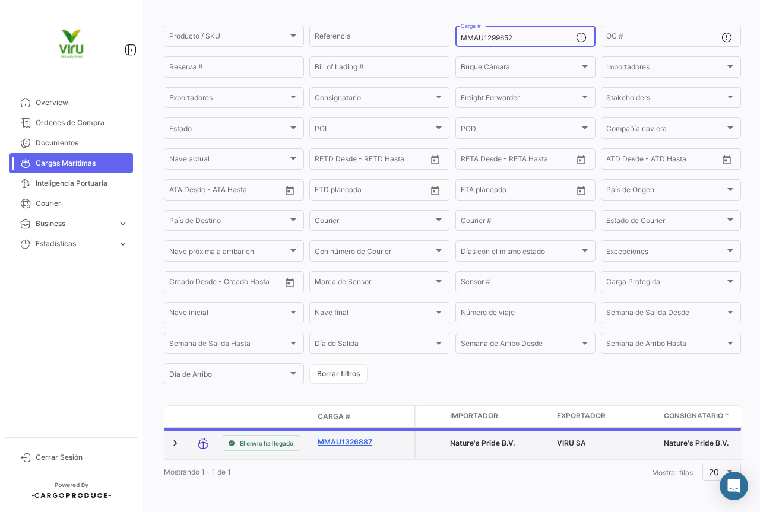
type input "MMAU1299652"
click at [350, 437] on link "MMAU1326887" at bounding box center [348, 442] width 62 height 11
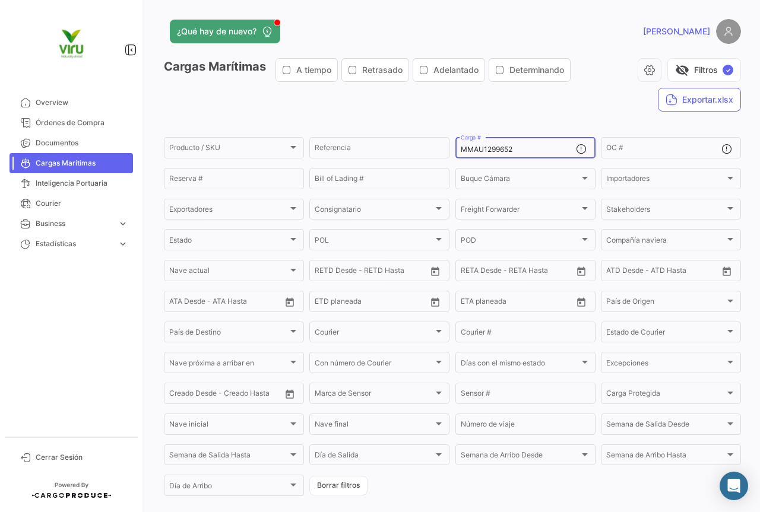
drag, startPoint x: 517, startPoint y: 152, endPoint x: 450, endPoint y: 148, distance: 67.2
click at [450, 148] on form "Producto / SKU Producto / SKU Referencia MMAU1299652 Carga # OC # Reserva # Bil…" at bounding box center [452, 316] width 577 height 363
paste input "403983"
type input "MMAU1403983"
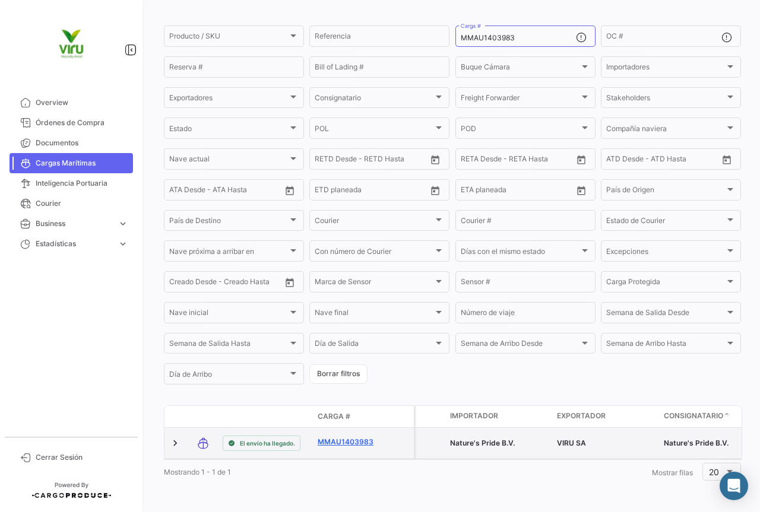
click at [351, 437] on link "MMAU1403983" at bounding box center [348, 442] width 62 height 11
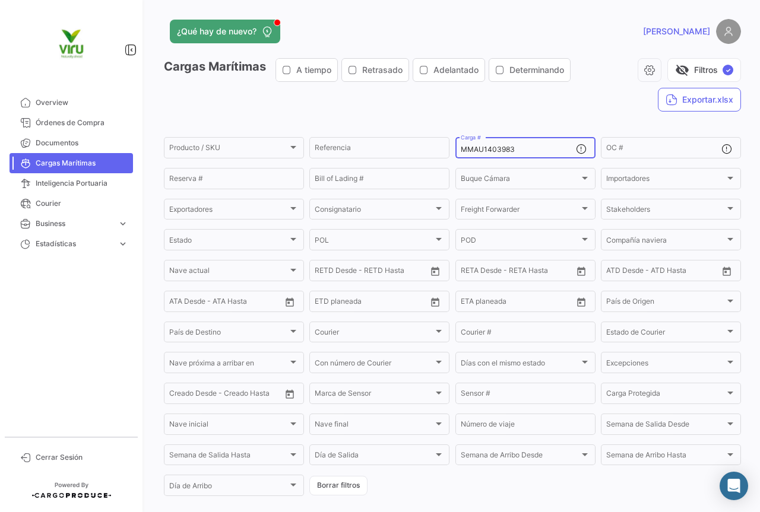
drag, startPoint x: 529, startPoint y: 151, endPoint x: 454, endPoint y: 153, distance: 74.8
click at [455, 153] on div "MMAU1403983 Carga #" at bounding box center [525, 146] width 140 height 23
paste input "376846"
type input "MMAU1376846"
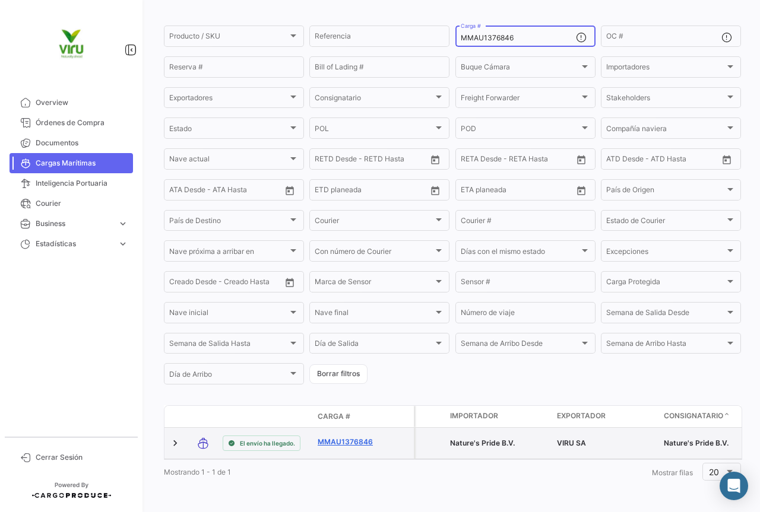
click at [348, 437] on link "MMAU1376846" at bounding box center [348, 442] width 62 height 11
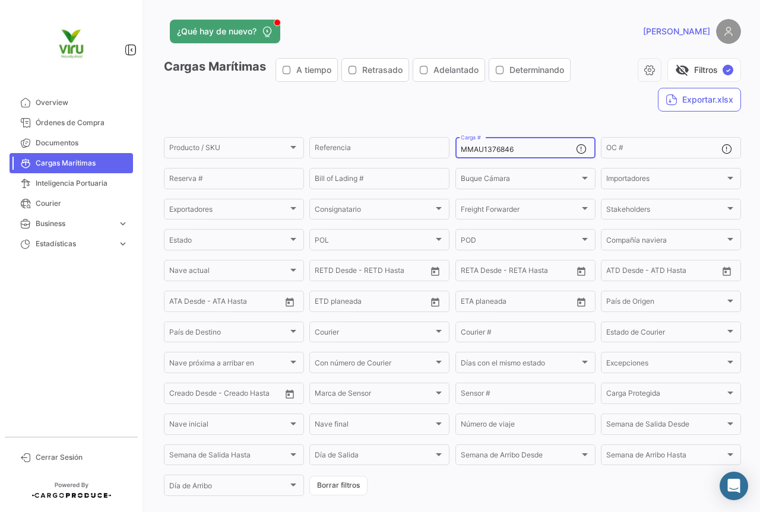
drag, startPoint x: 551, startPoint y: 147, endPoint x: 446, endPoint y: 135, distance: 105.8
click at [446, 135] on app-list-header "Cargas Marítimas A tiempo Retrasado Adelantado Determinando visibility_off Filt…" at bounding box center [452, 278] width 577 height 440
paste input "32637"
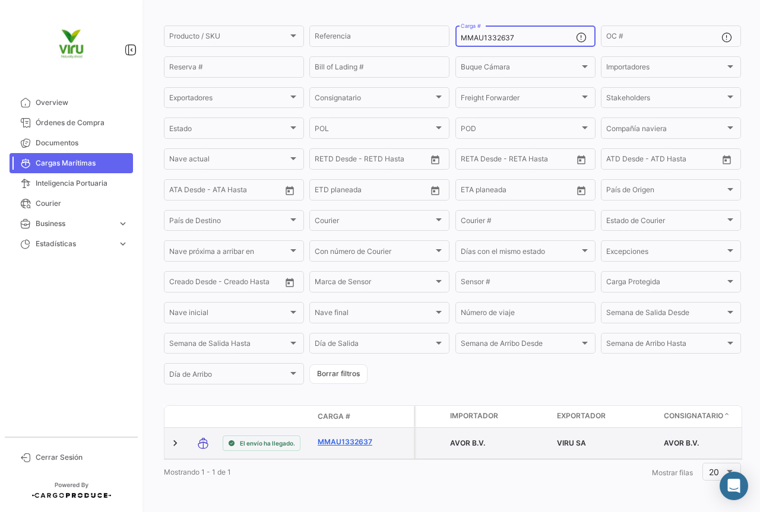
type input "MMAU1332637"
click at [353, 437] on link "MMAU1332637" at bounding box center [348, 442] width 62 height 11
